Goal: Find specific page/section: Find specific page/section

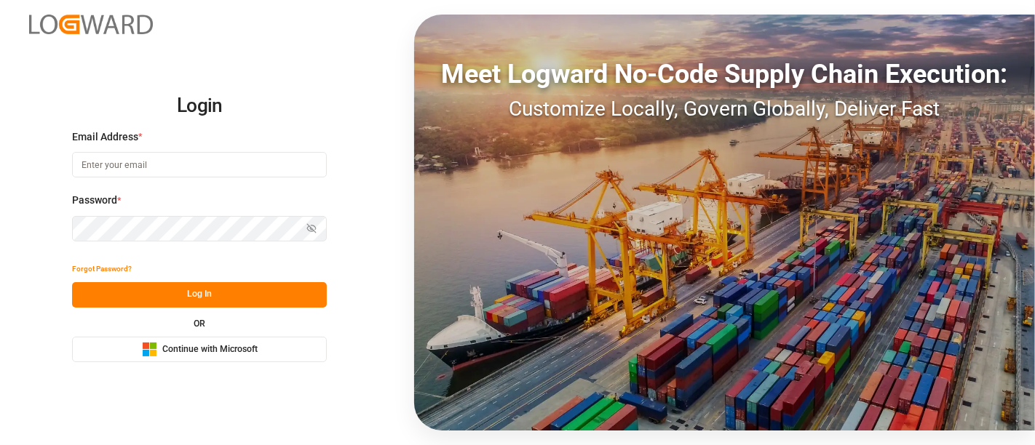
click at [228, 350] on span "Continue with Microsoft" at bounding box center [209, 350] width 95 height 13
click at [215, 159] on input at bounding box center [199, 164] width 255 height 25
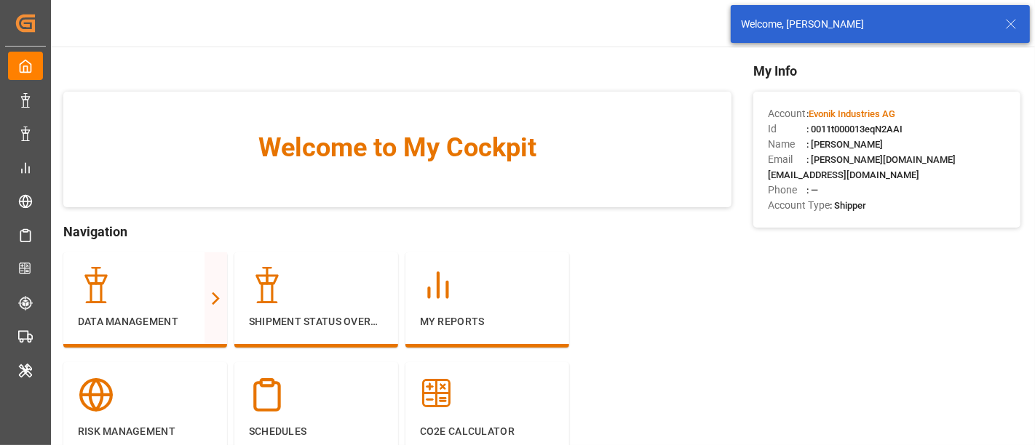
click at [1010, 23] on line at bounding box center [1011, 24] width 9 height 9
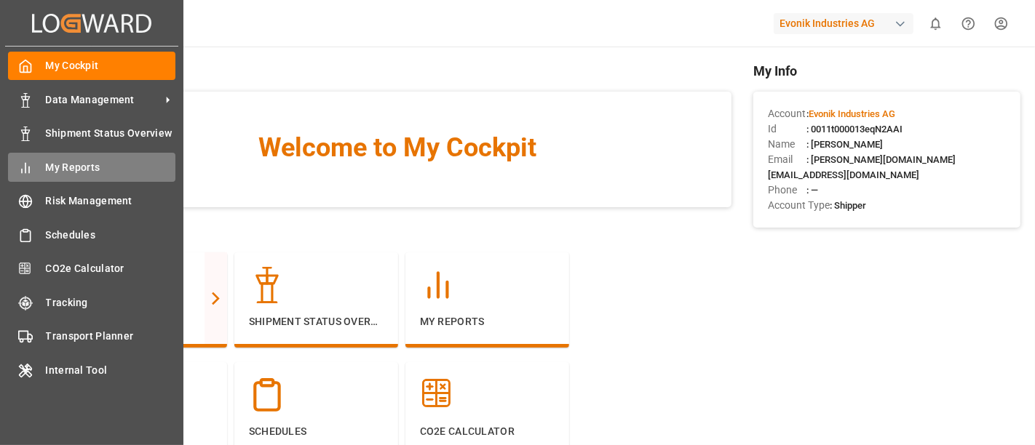
click at [88, 167] on span "My Reports" at bounding box center [111, 167] width 130 height 15
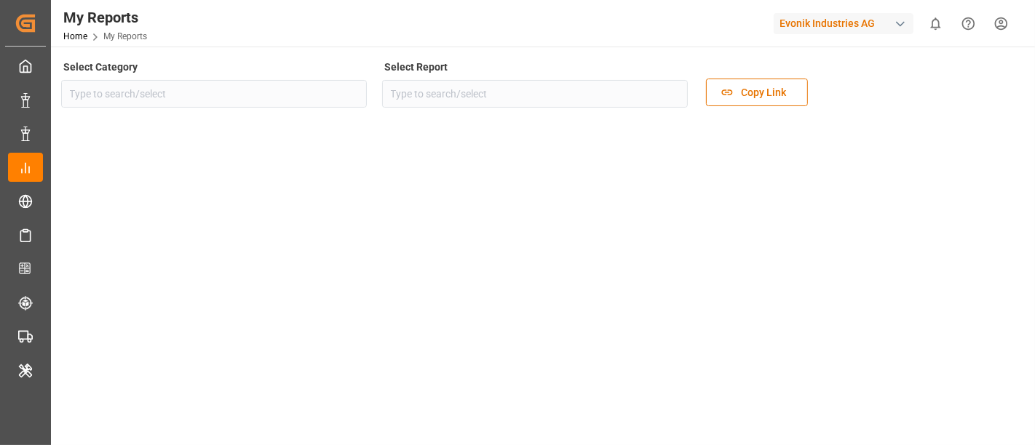
type input "Transport"
type input "Rolled Over Containers Analysis"
click at [616, 192] on div "Select Category Transport Select Report Rolled Over Containers Analysis Copy Li…" at bounding box center [541, 188] width 961 height 263
